Goal: Information Seeking & Learning: Learn about a topic

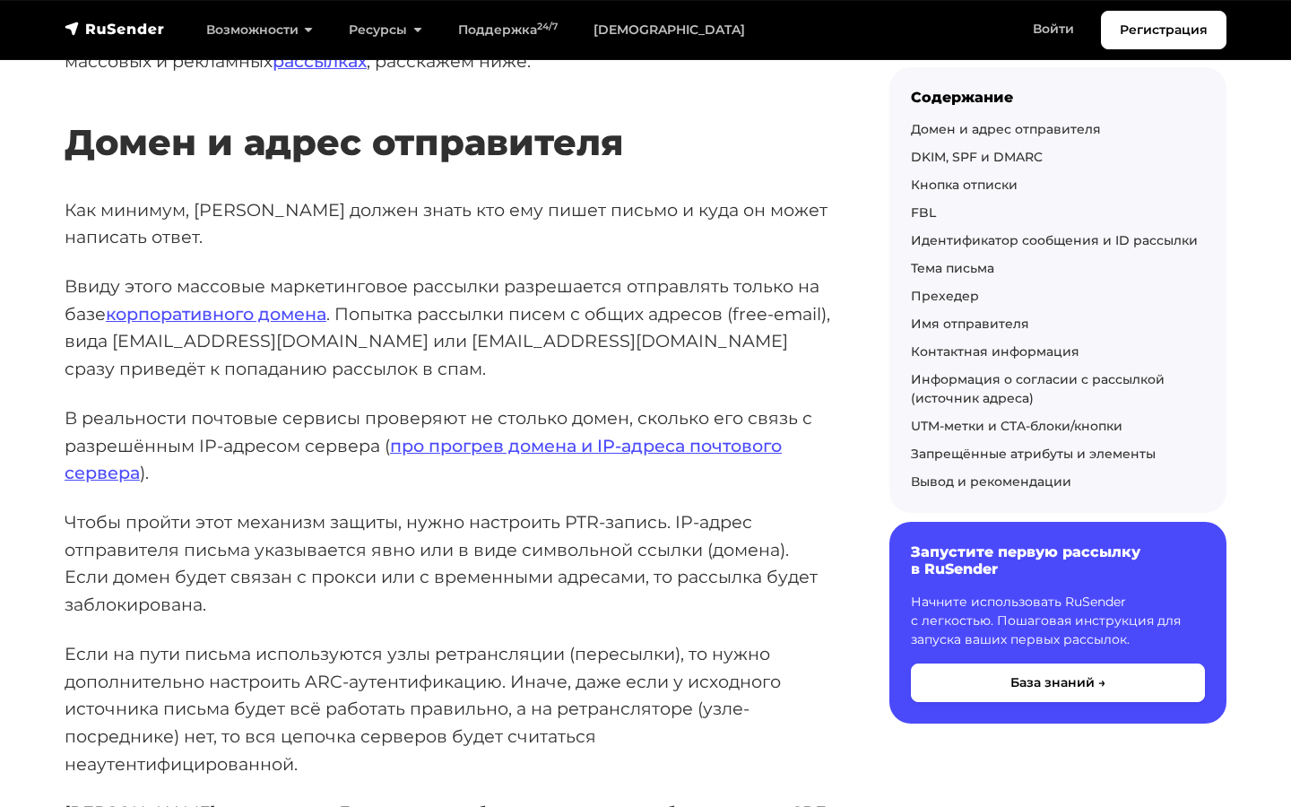
scroll to position [1323, 0]
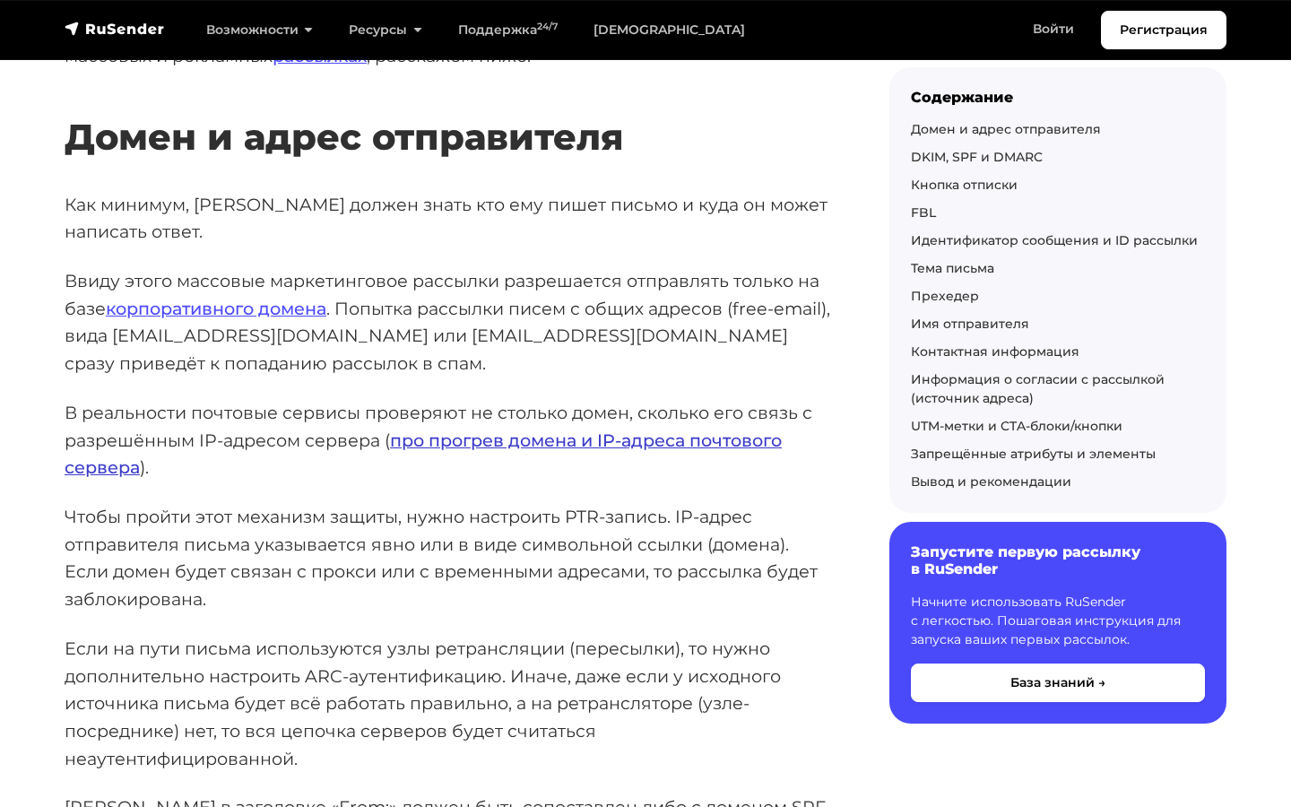
click at [505, 429] on link "про прогрев домена и IP-адреса почтового сервера" at bounding box center [423, 453] width 717 height 49
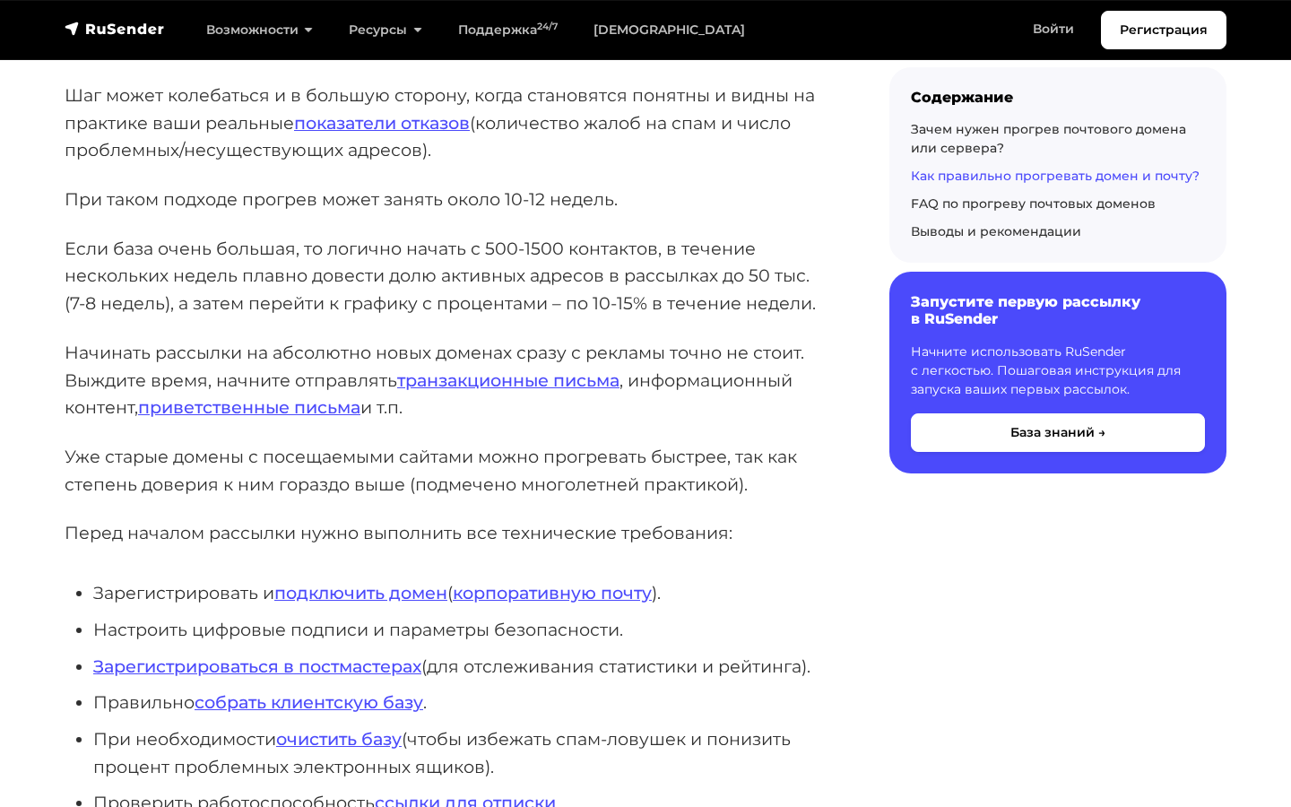
scroll to position [2850, 0]
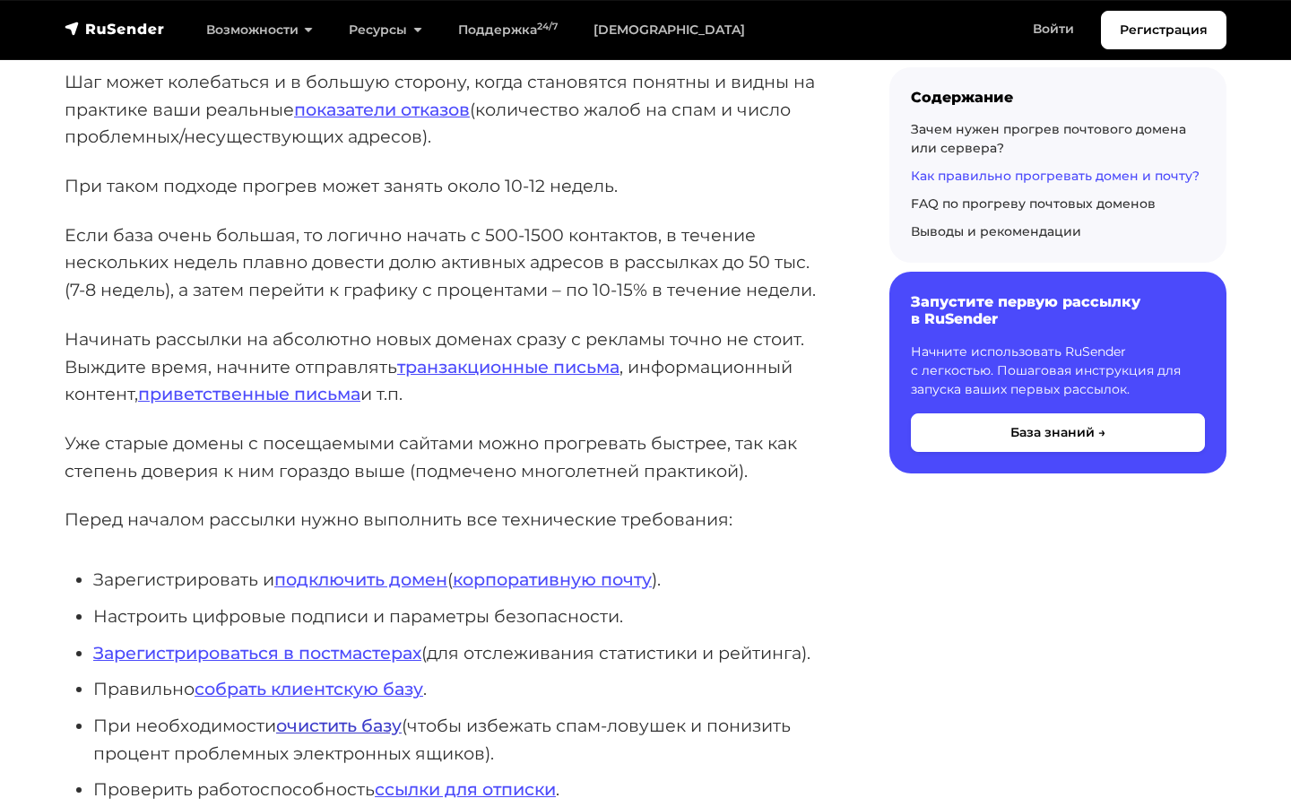
click at [361, 731] on link "очистить базу" at bounding box center [339, 726] width 126 height 22
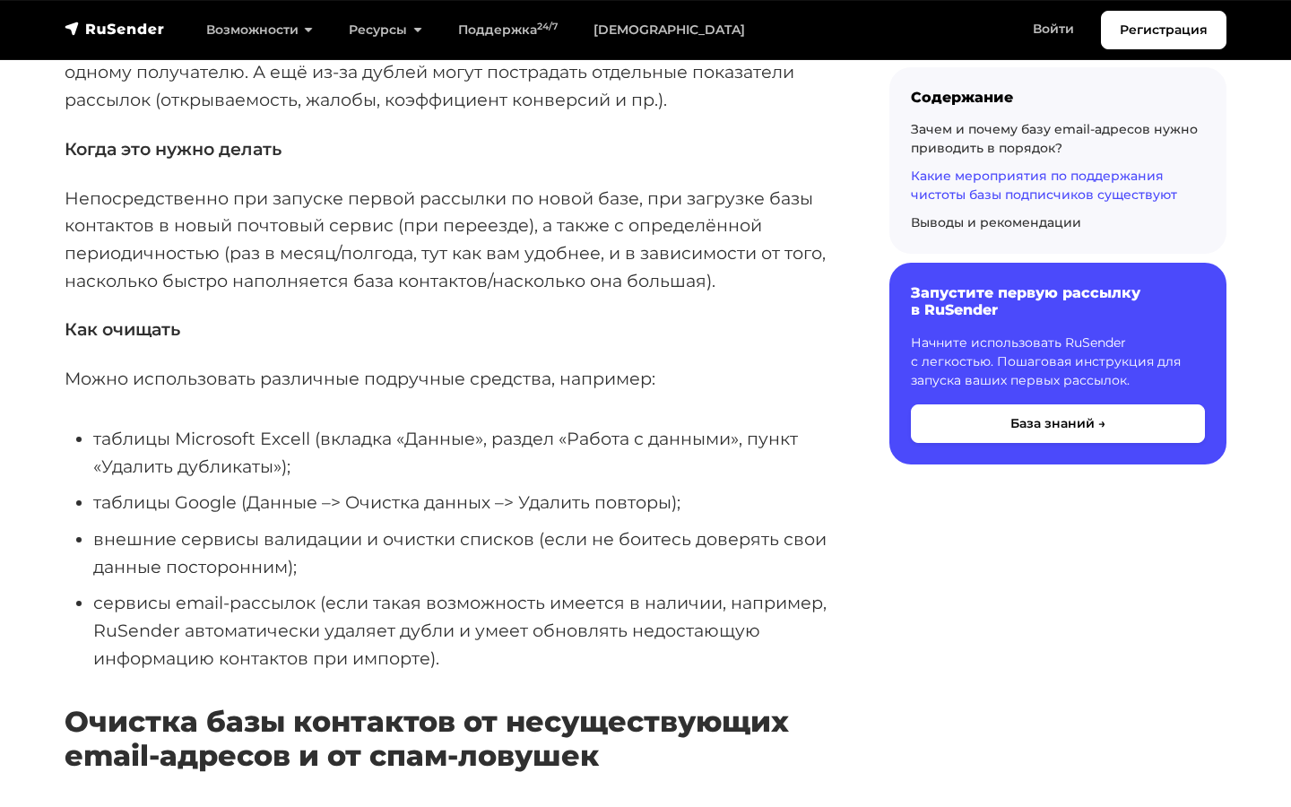
scroll to position [2728, 0]
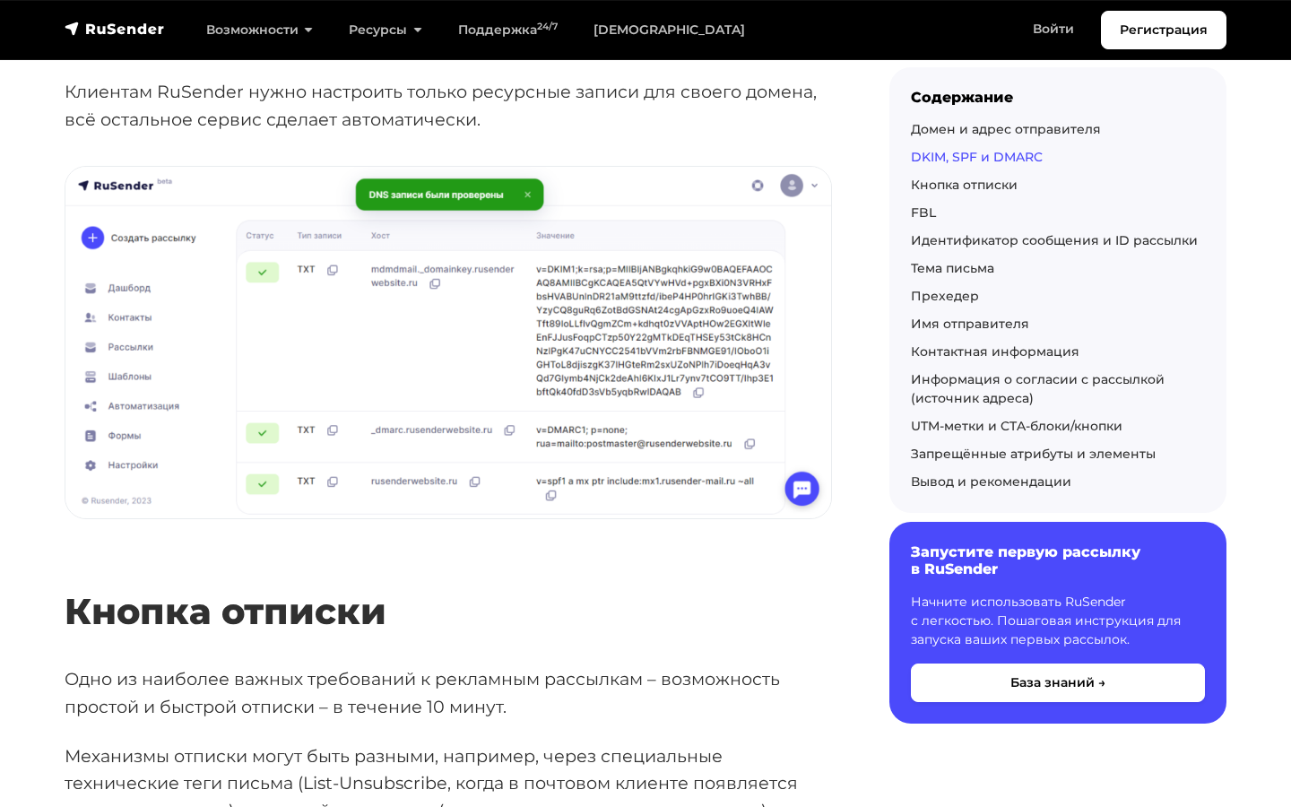
scroll to position [2849, 0]
